Goal: Transaction & Acquisition: Purchase product/service

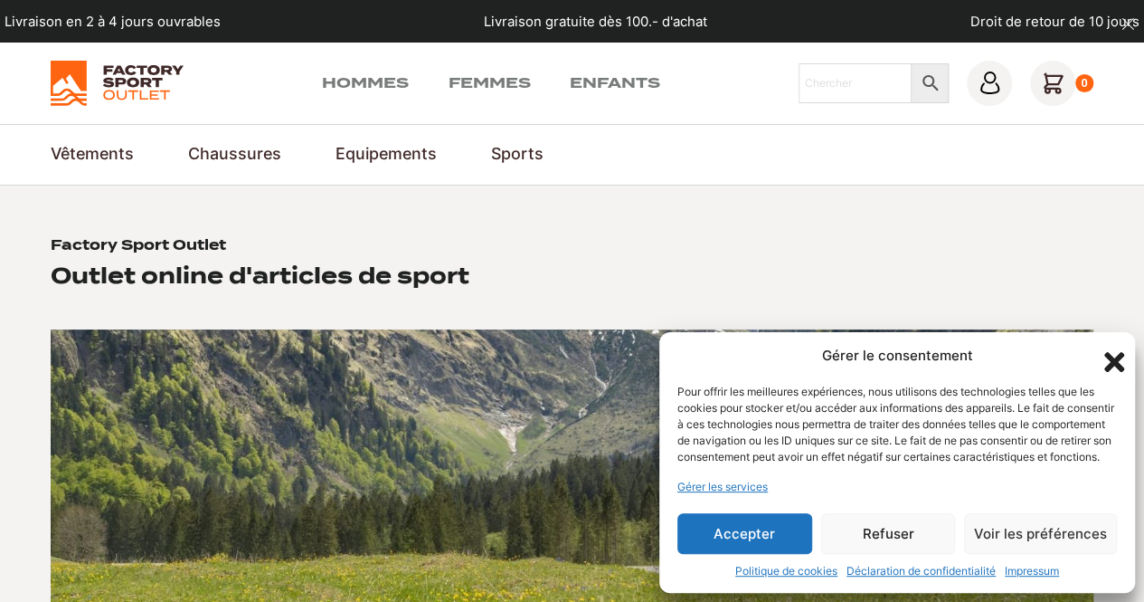
click at [744, 533] on button "Accepter" at bounding box center [745, 533] width 135 height 41
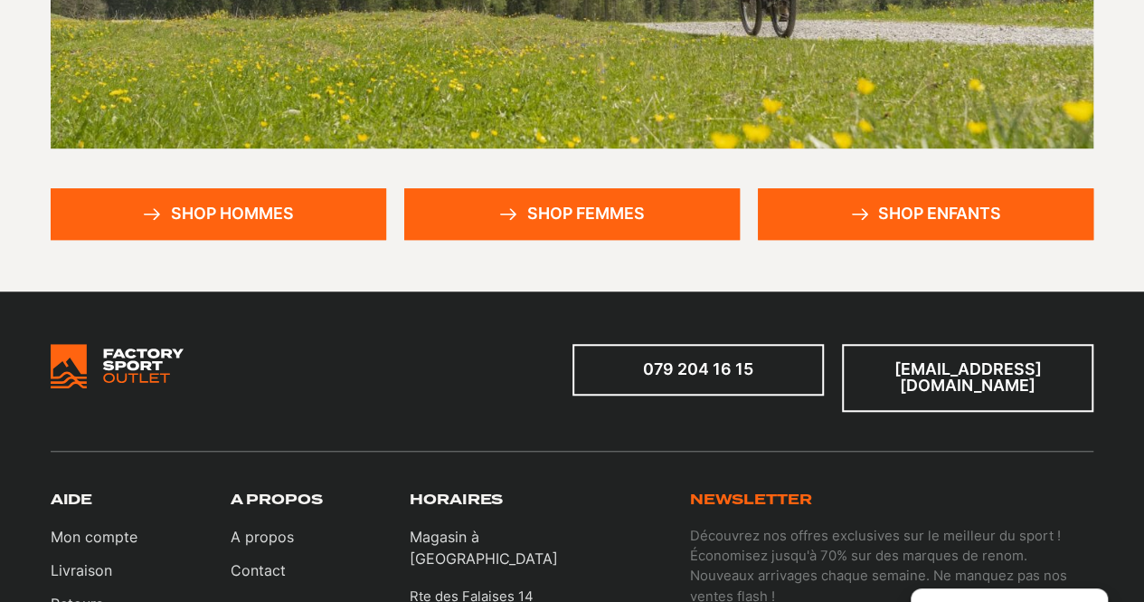
scroll to position [452, 0]
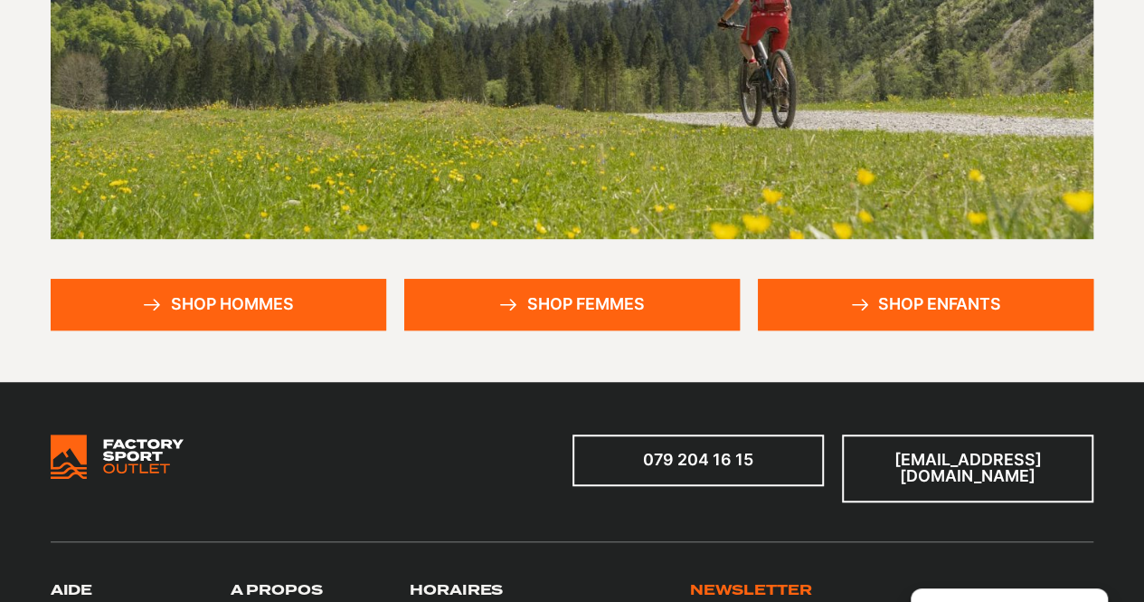
click at [280, 292] on link "Shop hommes" at bounding box center [219, 305] width 336 height 52
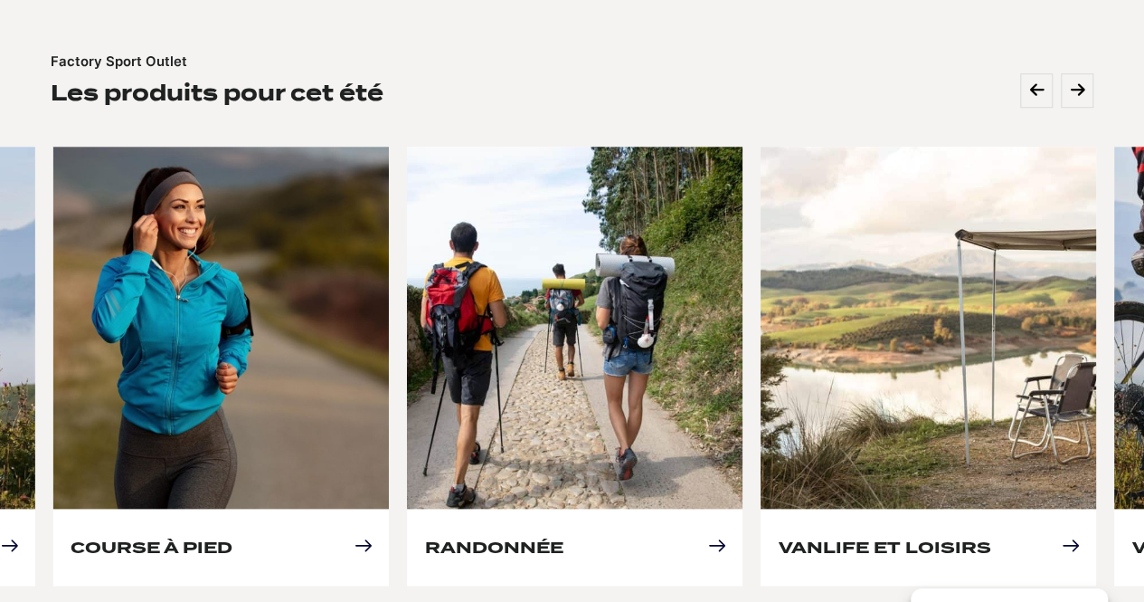
scroll to position [814, 0]
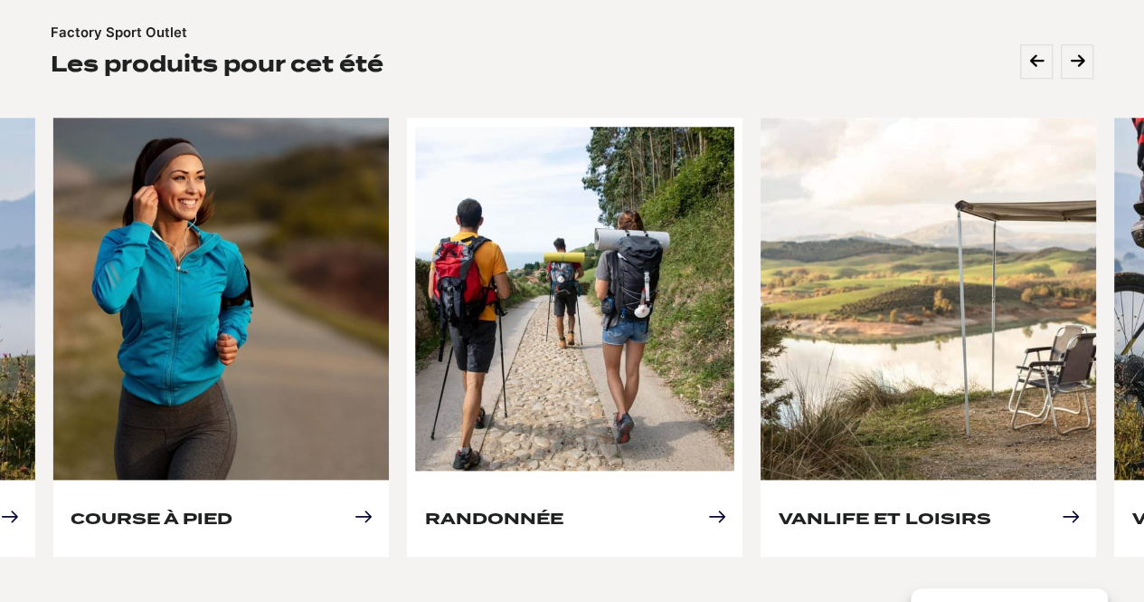
click at [563, 508] on link "Randonnée" at bounding box center [493, 517] width 138 height 19
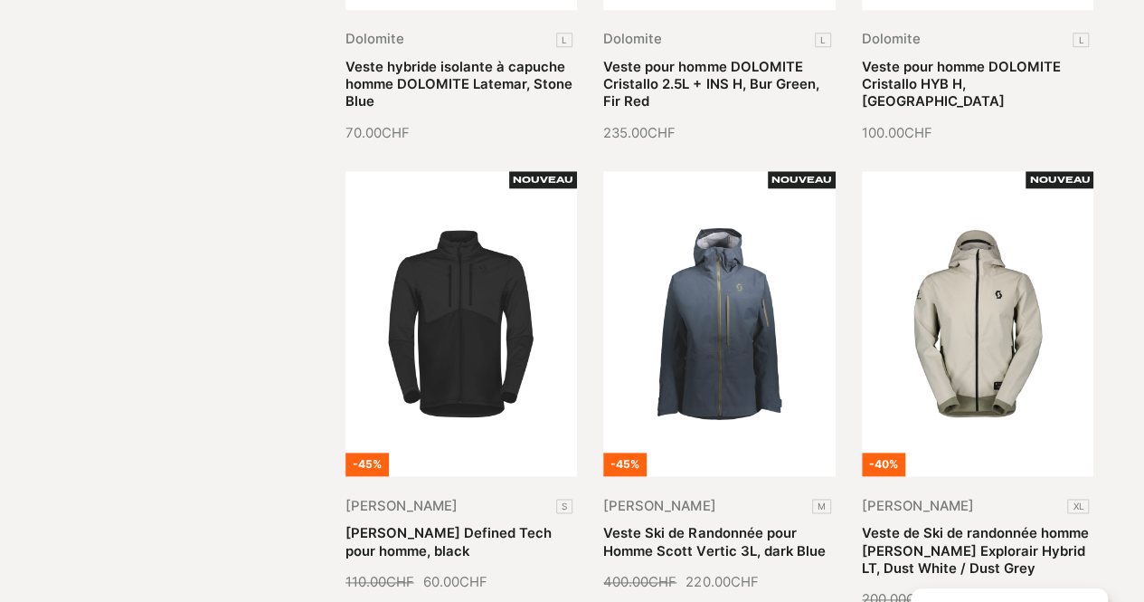
scroll to position [905, 0]
